Goal: Task Accomplishment & Management: Complete application form

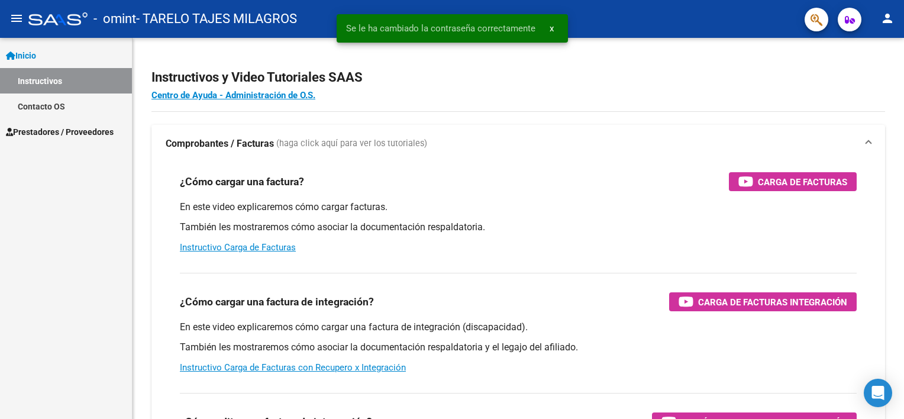
click at [700, 30] on div "- omint - TARELO TAJES MILAGROS" at bounding box center [411, 19] width 767 height 26
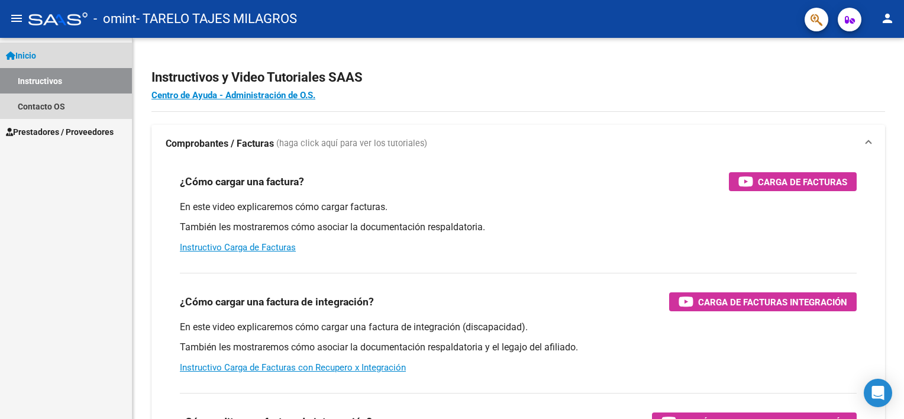
click at [28, 57] on span "Inicio" at bounding box center [21, 55] width 30 height 13
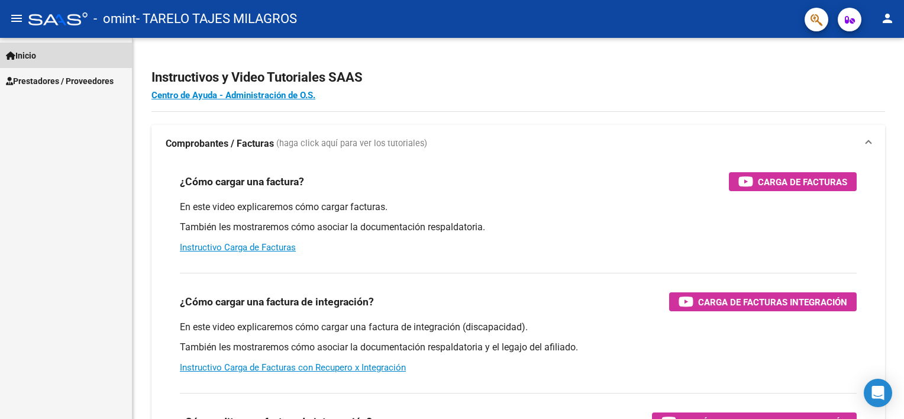
click at [36, 51] on span "Inicio" at bounding box center [21, 55] width 30 height 13
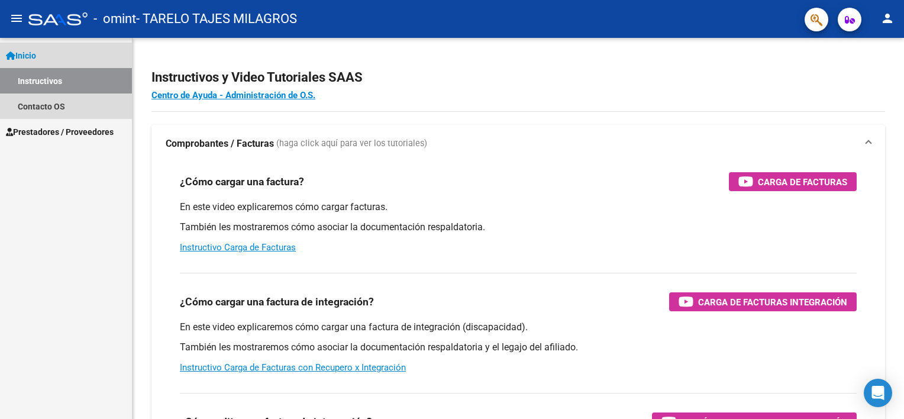
click at [37, 84] on link "Instructivos" at bounding box center [66, 80] width 132 height 25
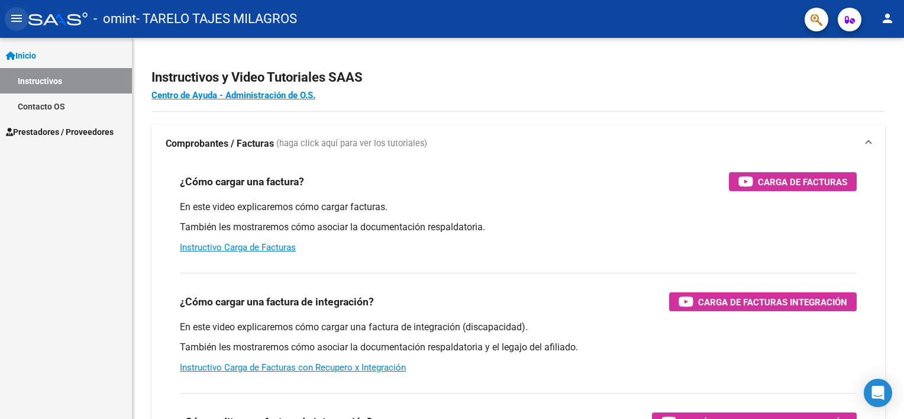
click at [13, 25] on mat-icon "menu" at bounding box center [16, 18] width 14 height 14
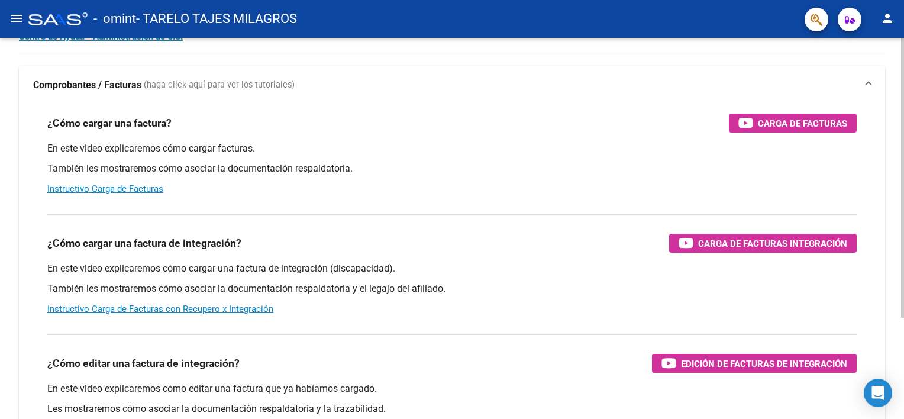
scroll to position [59, 0]
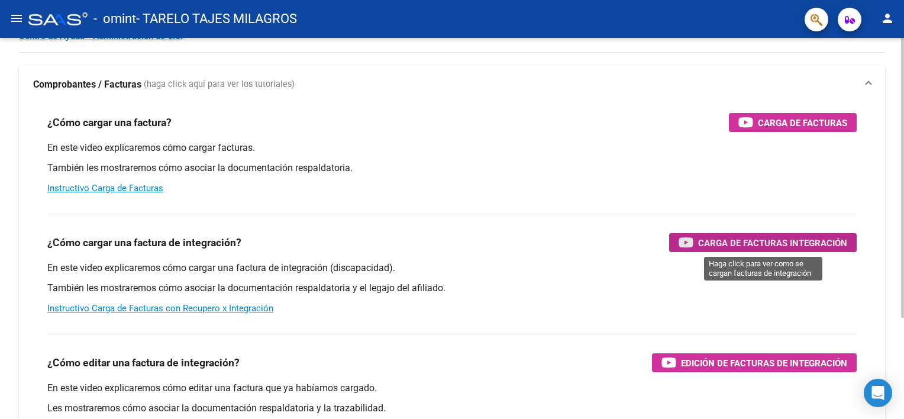
click at [772, 244] on span "Carga de Facturas Integración" at bounding box center [772, 243] width 149 height 15
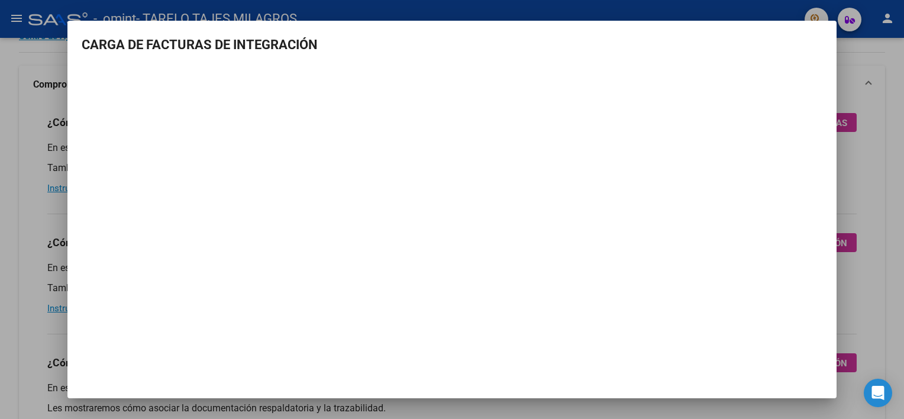
click at [880, 118] on div at bounding box center [452, 209] width 904 height 419
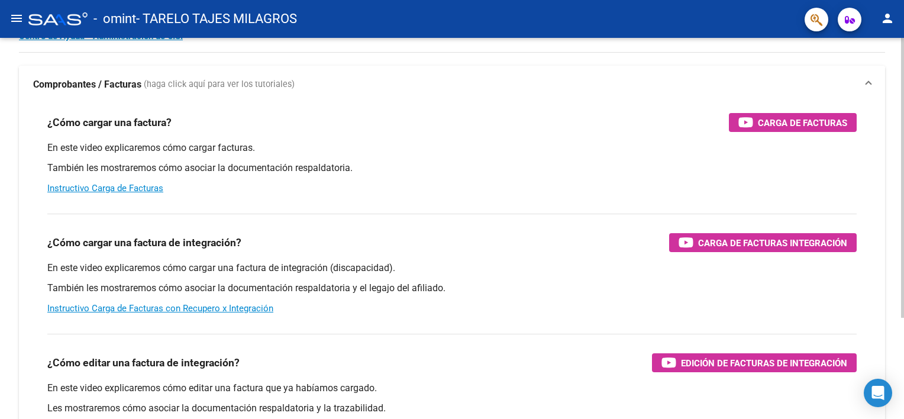
scroll to position [0, 0]
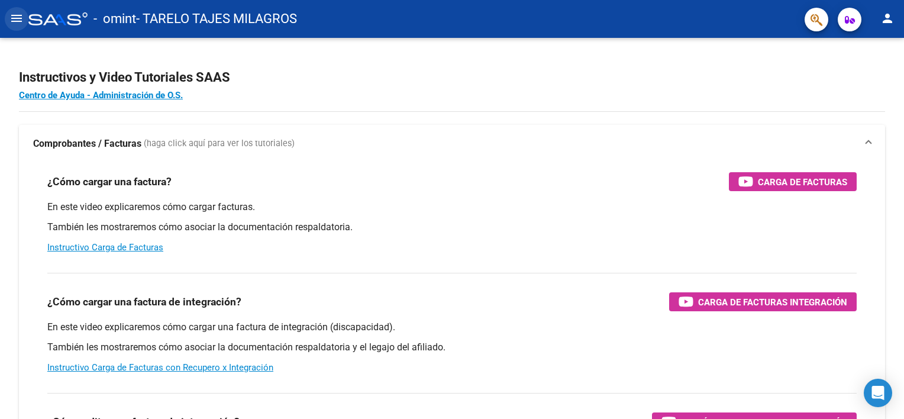
click at [14, 14] on mat-icon "menu" at bounding box center [16, 18] width 14 height 14
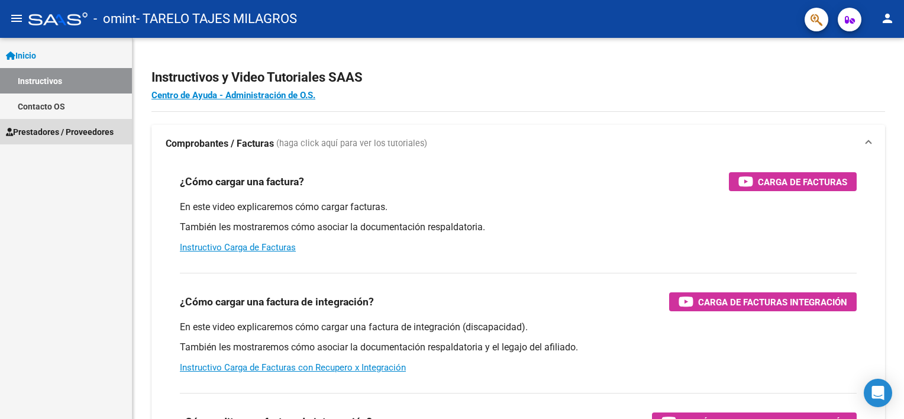
click at [50, 131] on span "Prestadores / Proveedores" at bounding box center [60, 131] width 108 height 13
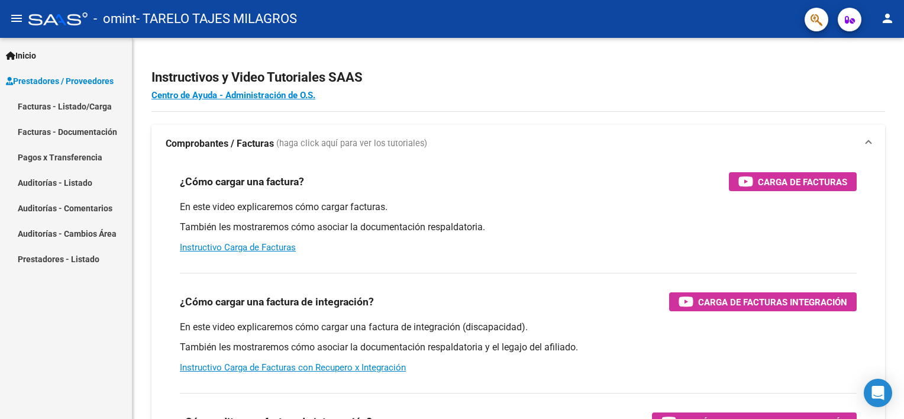
click at [92, 106] on link "Facturas - Listado/Carga" at bounding box center [66, 106] width 132 height 25
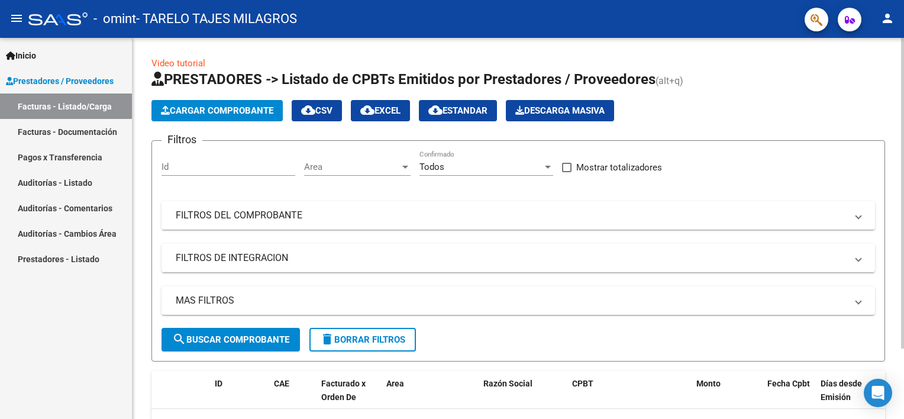
click at [263, 115] on span "Cargar Comprobante" at bounding box center [217, 110] width 112 height 11
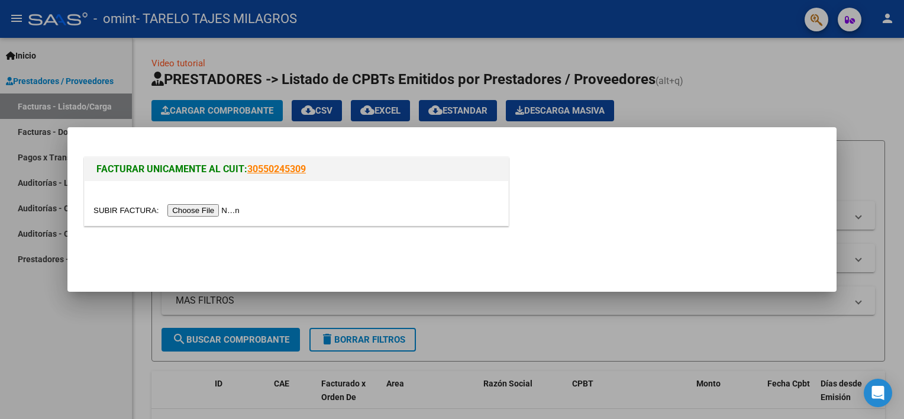
click at [202, 208] on input "file" at bounding box center [169, 210] width 150 height 12
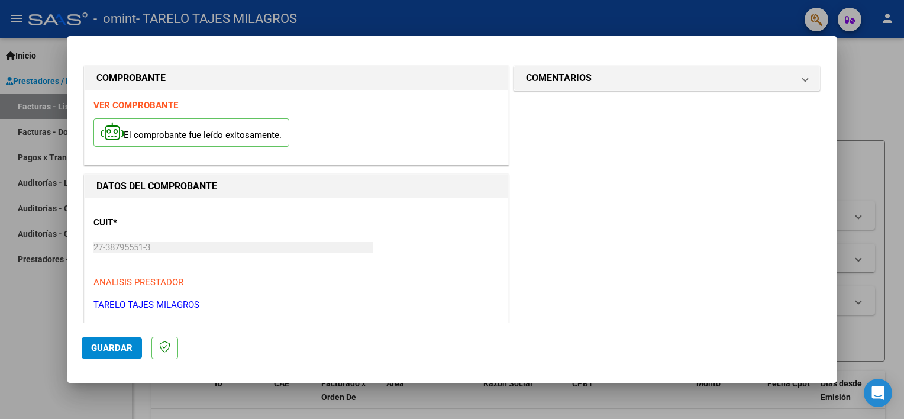
click at [161, 107] on strong "VER COMPROBANTE" at bounding box center [136, 105] width 85 height 11
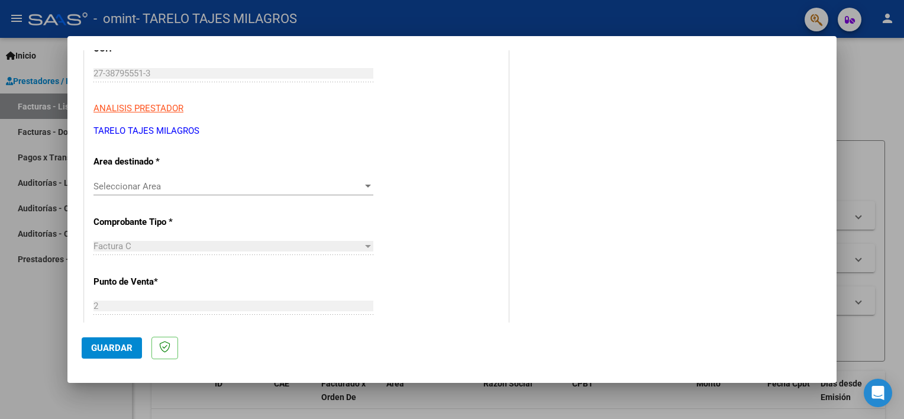
scroll to position [175, 0]
click at [214, 187] on span "Seleccionar Area" at bounding box center [228, 186] width 269 height 11
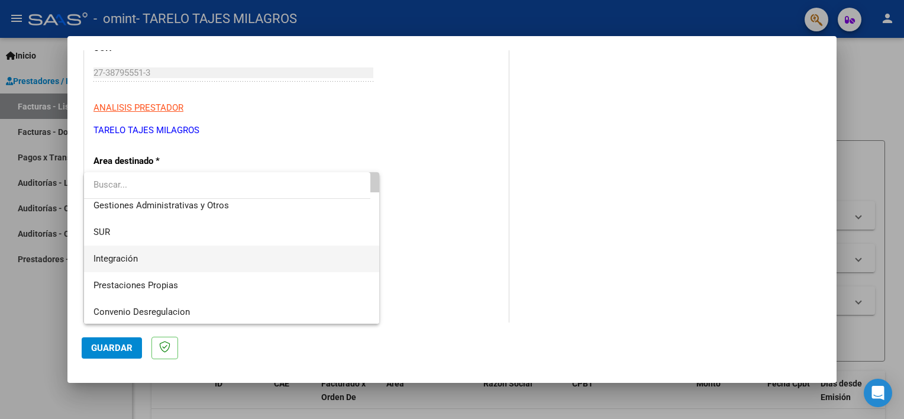
scroll to position [26, 0]
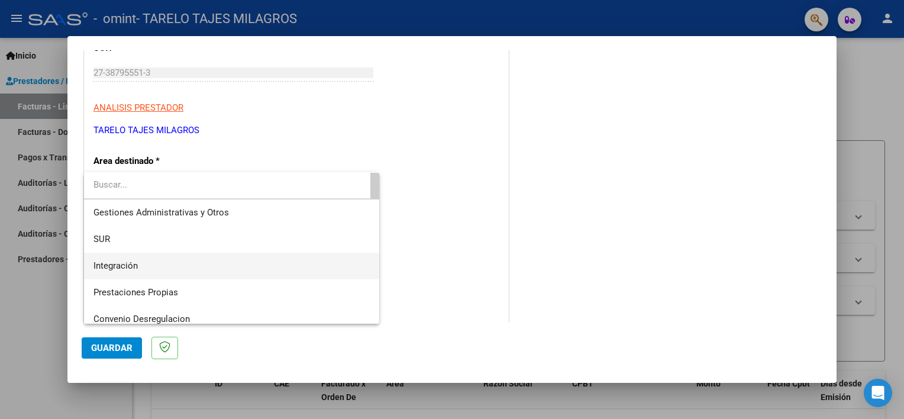
click at [111, 260] on span "Integración" at bounding box center [232, 266] width 277 height 27
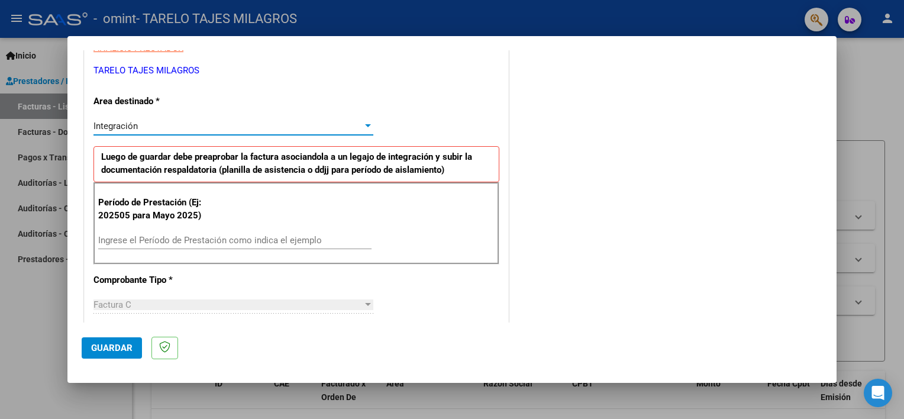
scroll to position [236, 0]
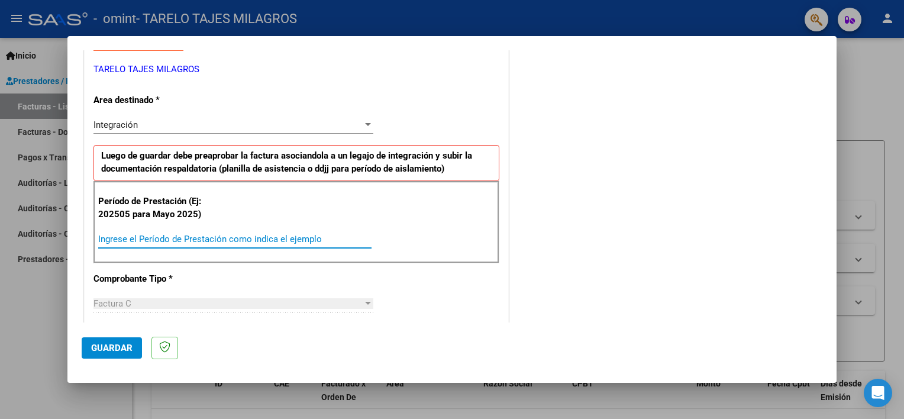
click at [252, 238] on input "Ingrese el Período de Prestación como indica el ejemplo" at bounding box center [234, 239] width 273 height 11
type input "202508"
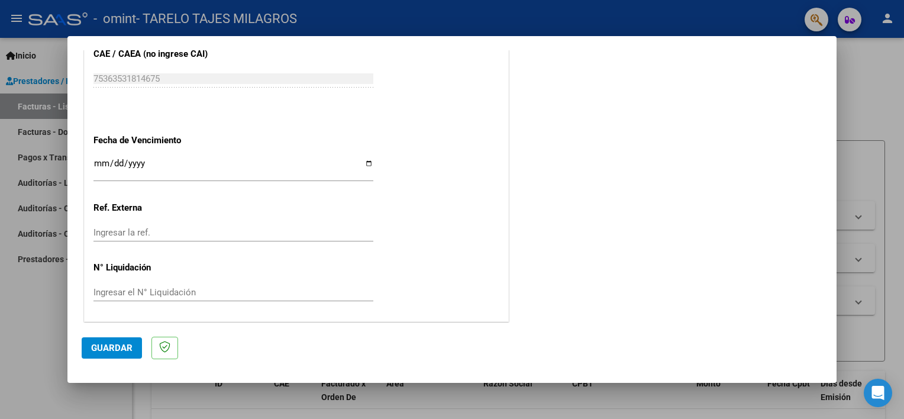
scroll to position [767, 0]
click at [366, 163] on input "Ingresar la fecha" at bounding box center [234, 168] width 280 height 19
type input "[DATE]"
click at [108, 355] on button "Guardar" at bounding box center [112, 347] width 60 height 21
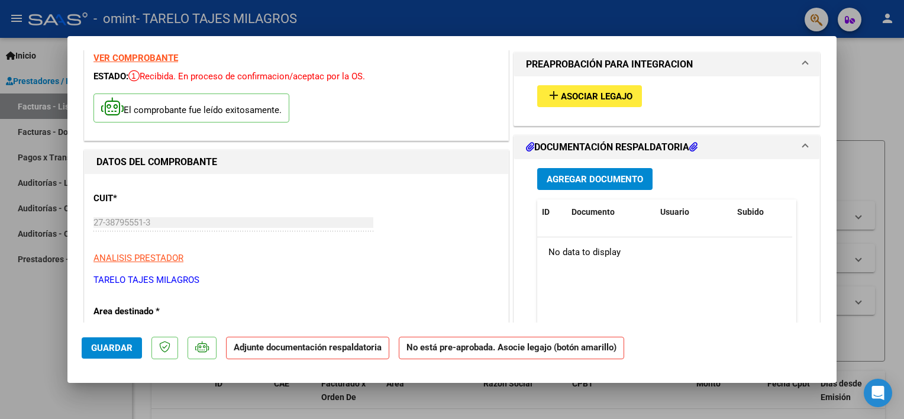
scroll to position [47, 0]
click at [606, 170] on button "Agregar Documento" at bounding box center [594, 179] width 115 height 22
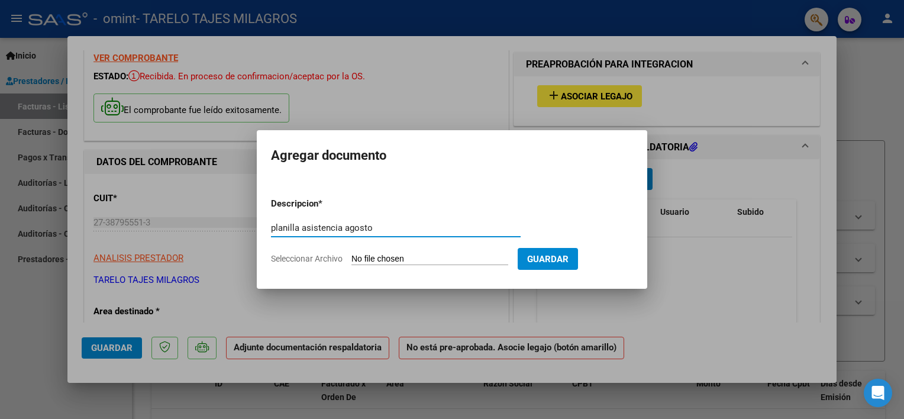
type input "planilla asistencia agosto"
click at [457, 256] on input "Seleccionar Archivo" at bounding box center [430, 259] width 157 height 11
type input "C:\fakepath\PLANILLA ASISTENCIA [DATE] [PERSON_NAME].pdf"
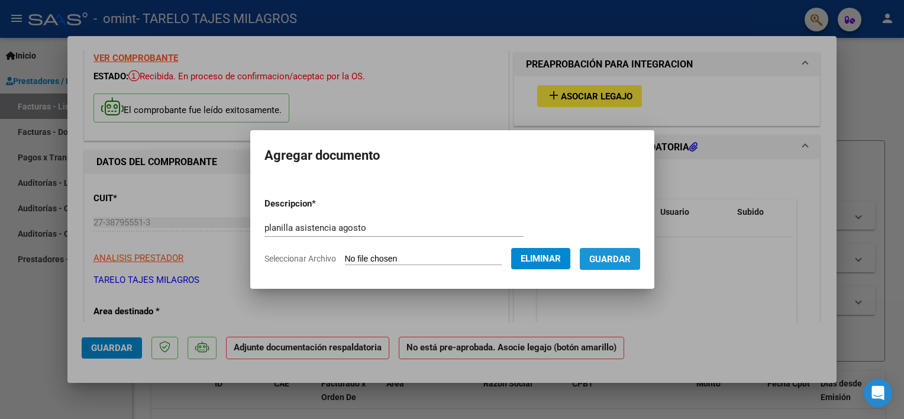
click at [631, 265] on span "Guardar" at bounding box center [610, 259] width 41 height 11
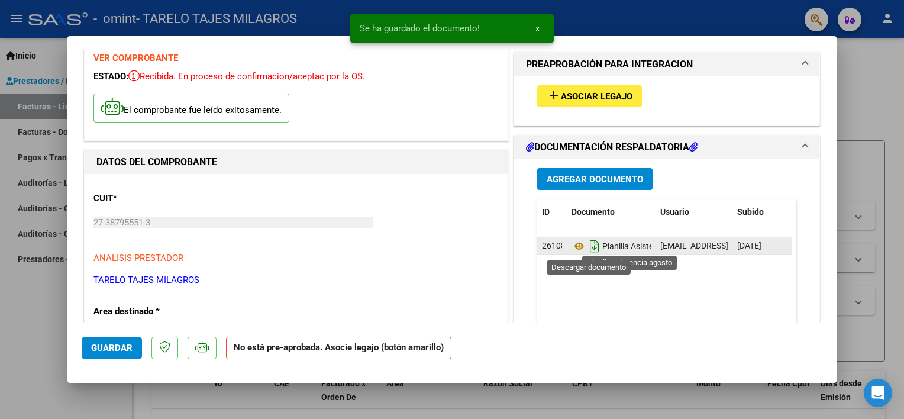
click at [588, 246] on icon "Descargar documento" at bounding box center [594, 246] width 15 height 19
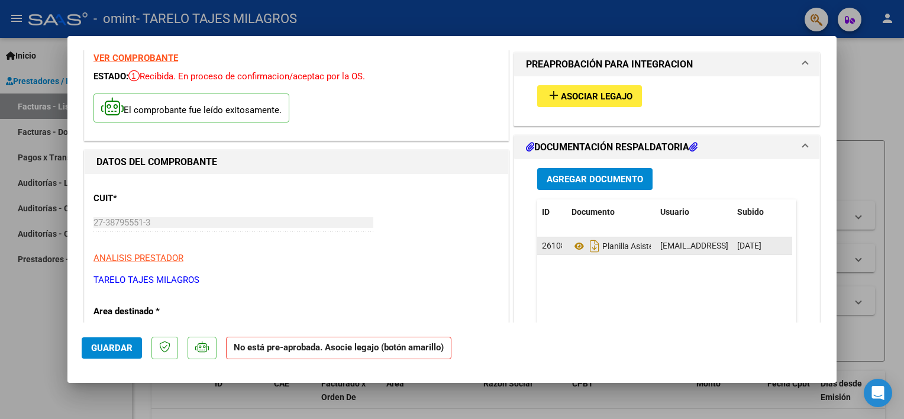
scroll to position [0, 0]
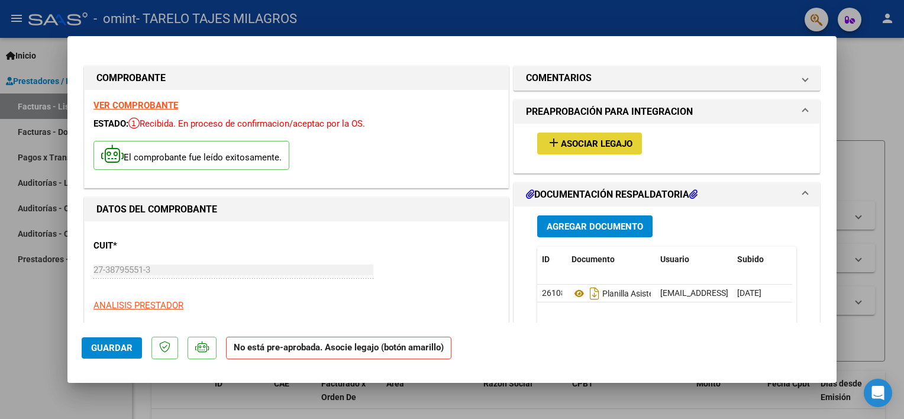
click at [592, 143] on span "Asociar Legajo" at bounding box center [597, 144] width 72 height 11
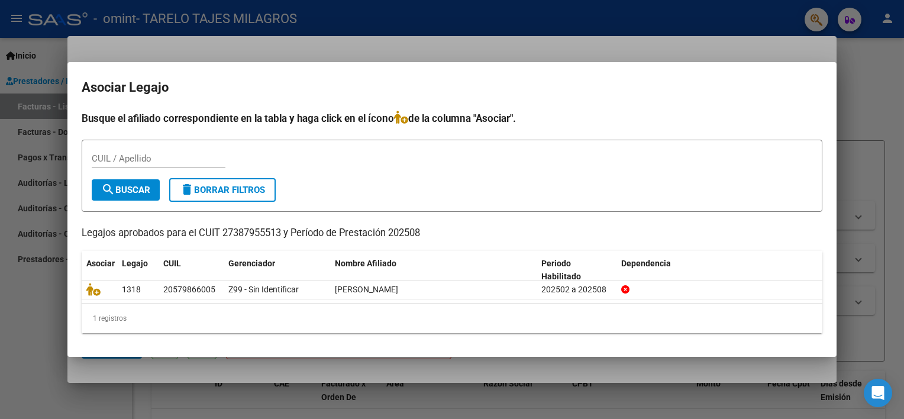
click at [870, 86] on div at bounding box center [452, 209] width 904 height 419
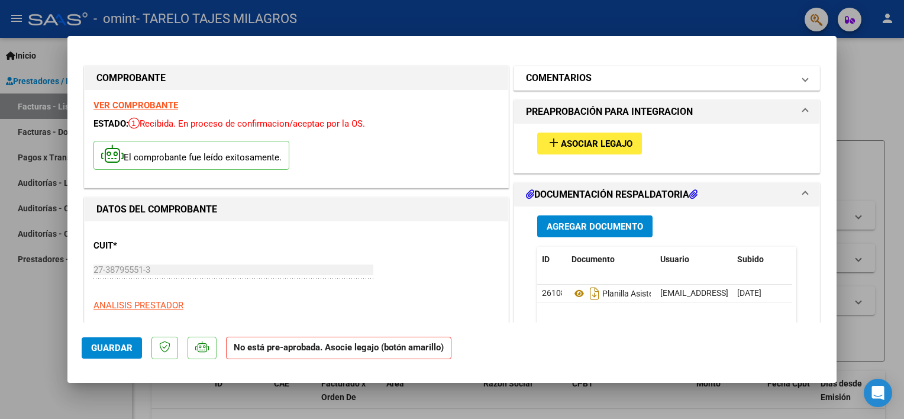
click at [732, 75] on mat-panel-title "COMENTARIOS" at bounding box center [660, 78] width 268 height 14
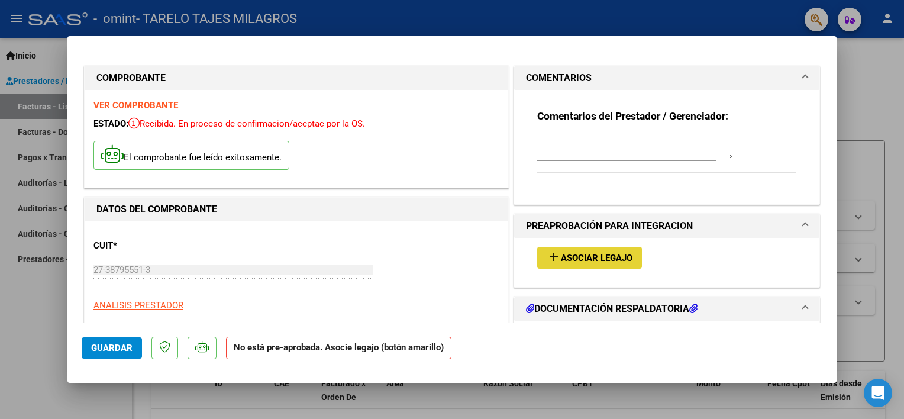
click at [614, 257] on span "Asociar Legajo" at bounding box center [597, 258] width 72 height 11
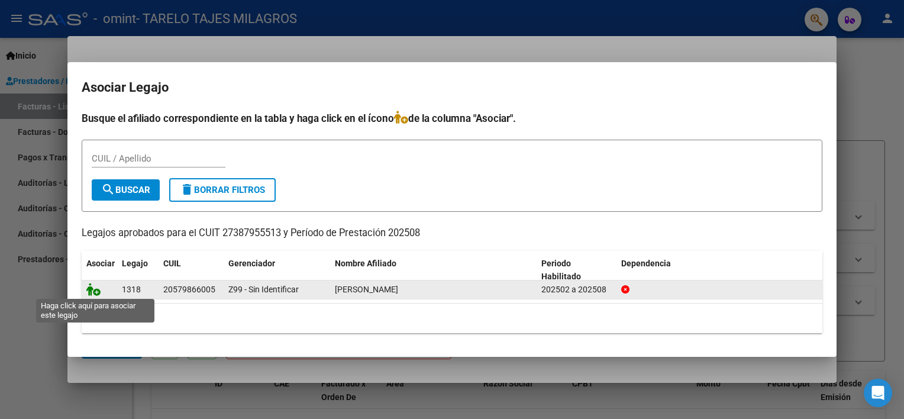
click at [93, 290] on icon at bounding box center [93, 289] width 14 height 13
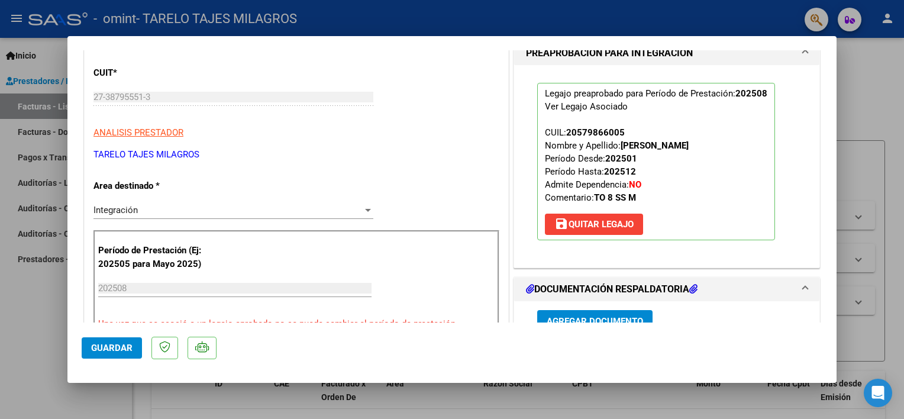
scroll to position [174, 0]
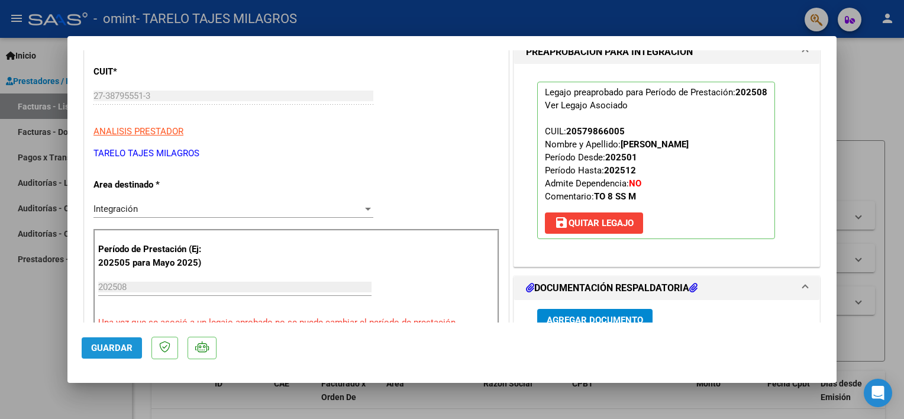
click at [107, 341] on button "Guardar" at bounding box center [112, 347] width 60 height 21
click at [553, 20] on div at bounding box center [452, 209] width 904 height 419
type input "$ 0,00"
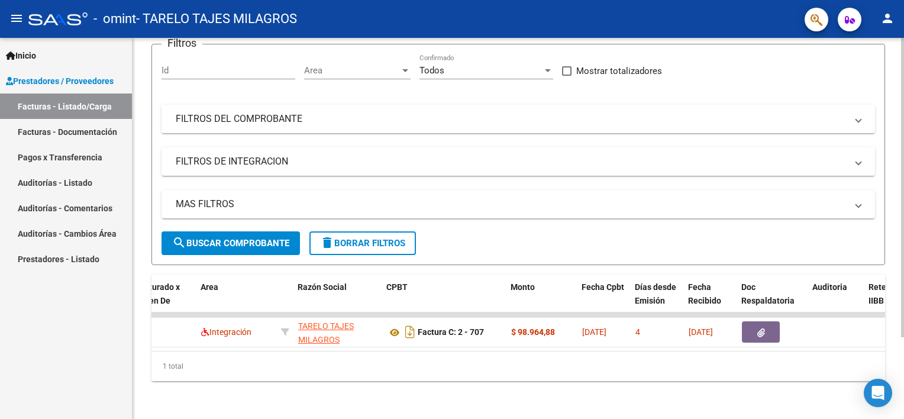
scroll to position [0, 0]
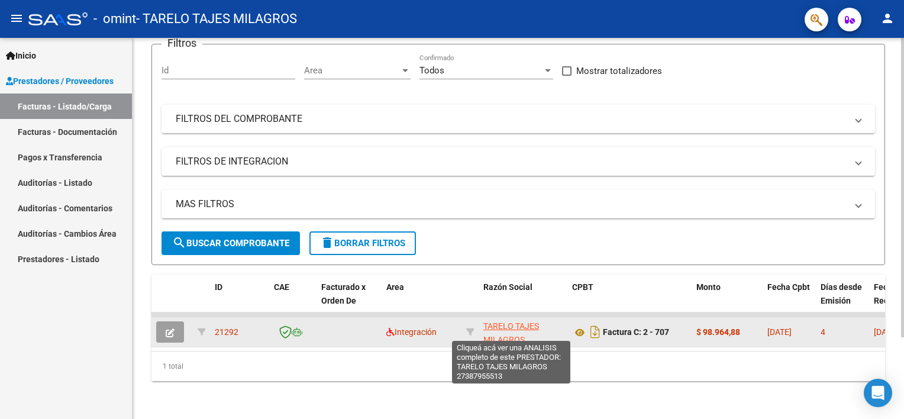
click at [514, 321] on span "TARELO TAJES MILAGROS" at bounding box center [512, 332] width 56 height 23
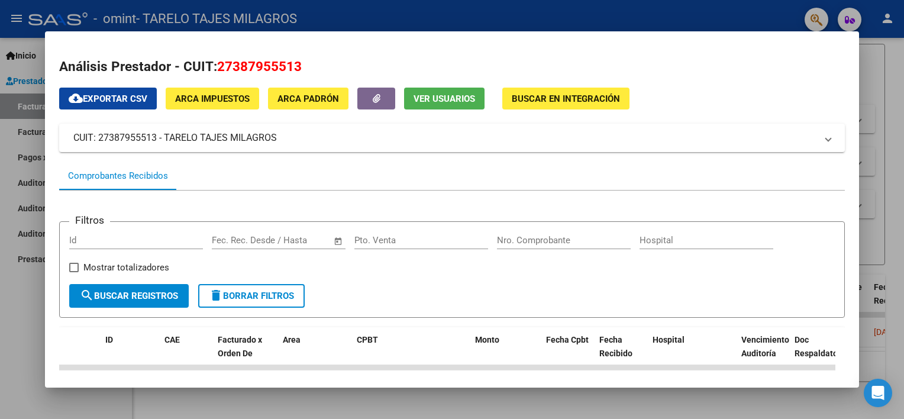
click at [900, 70] on div at bounding box center [452, 209] width 904 height 419
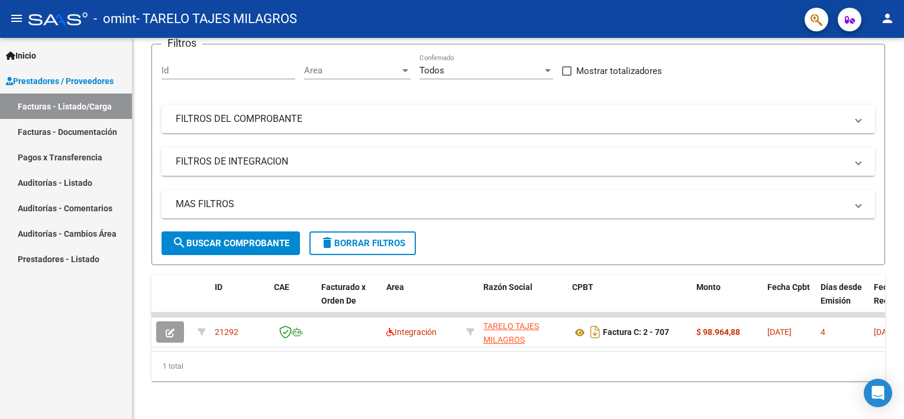
click at [87, 128] on link "Facturas - Documentación" at bounding box center [66, 131] width 132 height 25
